Goal: Entertainment & Leisure: Consume media (video, audio)

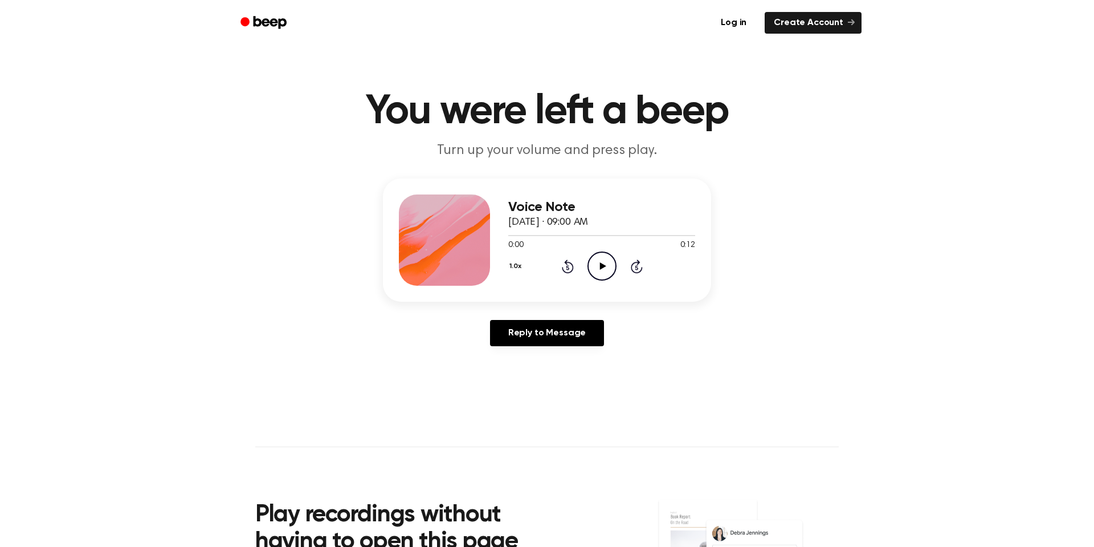
click at [600, 261] on icon "Play Audio" at bounding box center [602, 265] width 29 height 29
click at [598, 270] on icon "Pause Audio" at bounding box center [602, 265] width 29 height 29
click at [600, 262] on icon "Play Audio" at bounding box center [602, 265] width 29 height 29
click at [605, 268] on icon "Play Audio" at bounding box center [602, 265] width 29 height 29
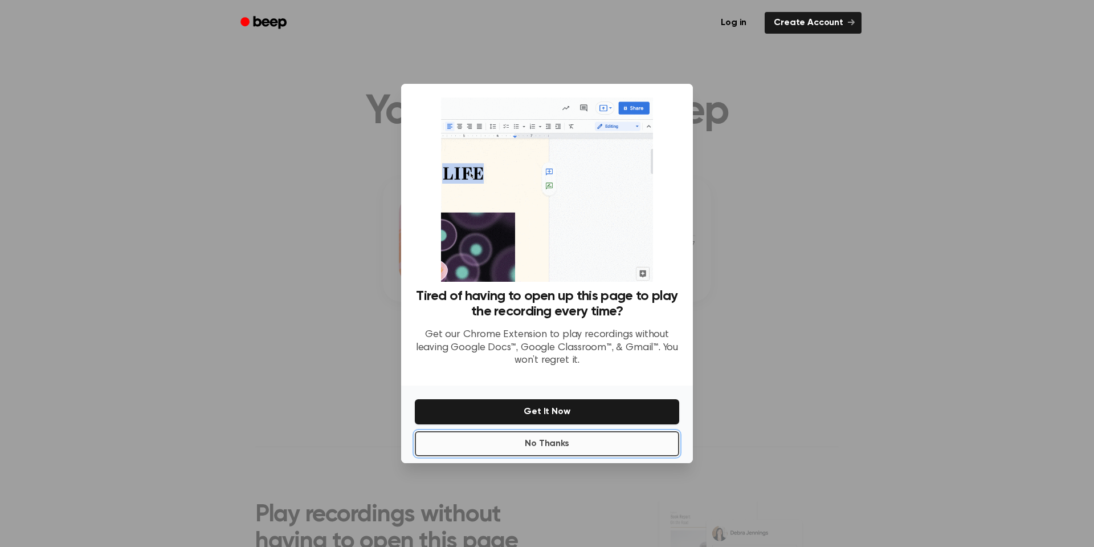
click at [544, 437] on button "No Thanks" at bounding box center [547, 443] width 264 height 25
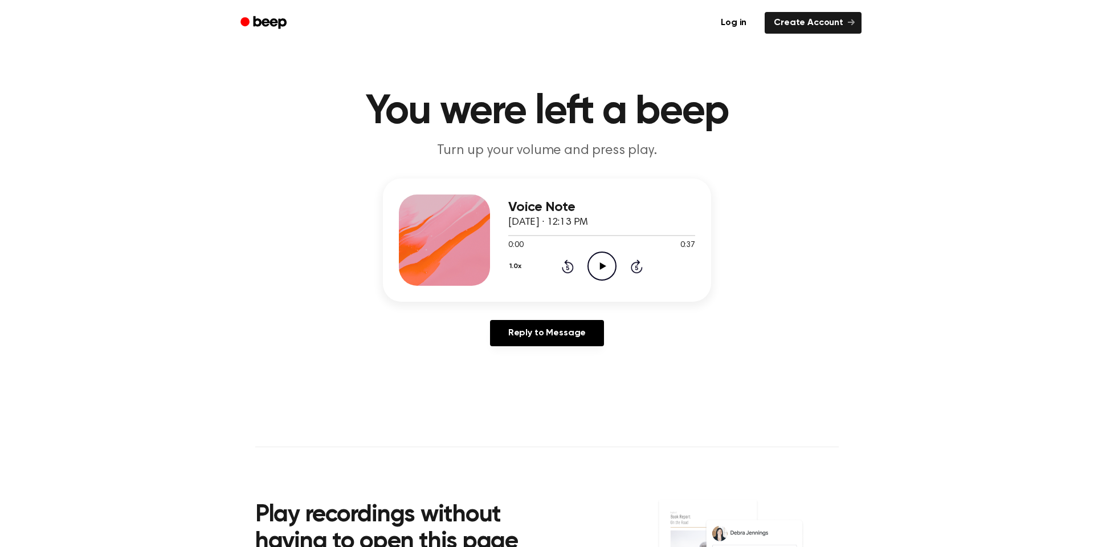
click at [602, 261] on icon "Play Audio" at bounding box center [602, 265] width 29 height 29
